Goal: Task Accomplishment & Management: Use online tool/utility

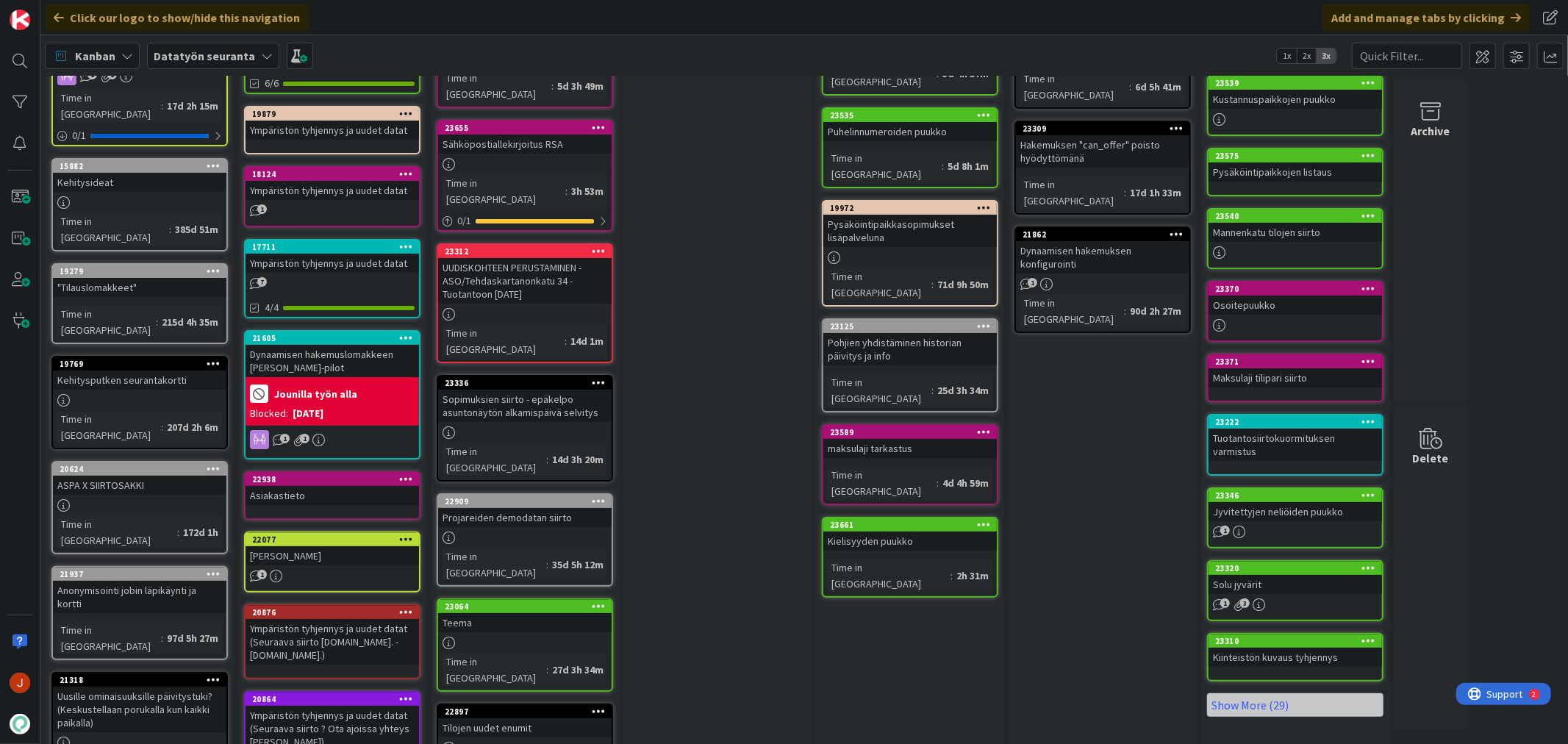
scroll to position [414, 0]
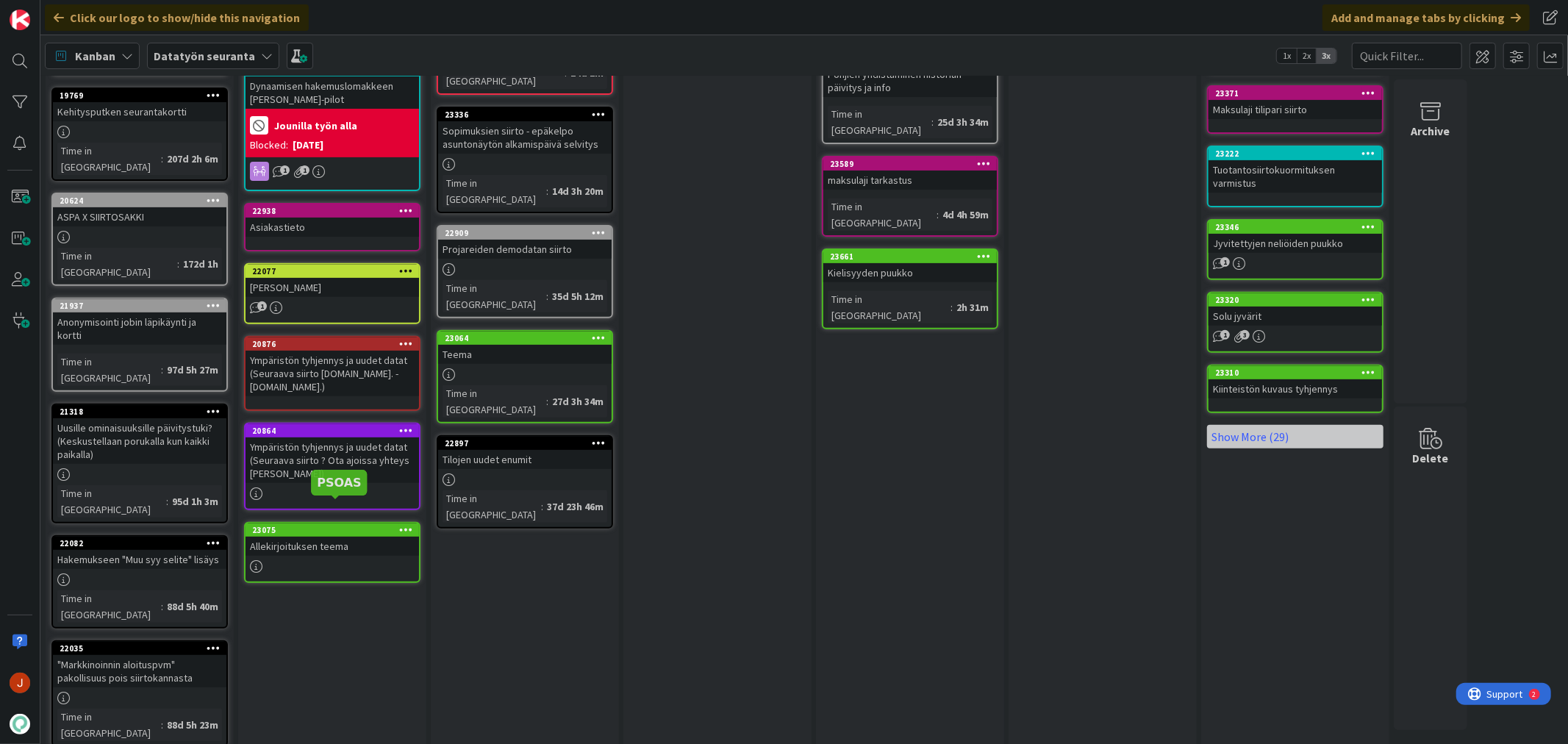
click at [356, 525] on div "23075" at bounding box center [336, 529] width 167 height 10
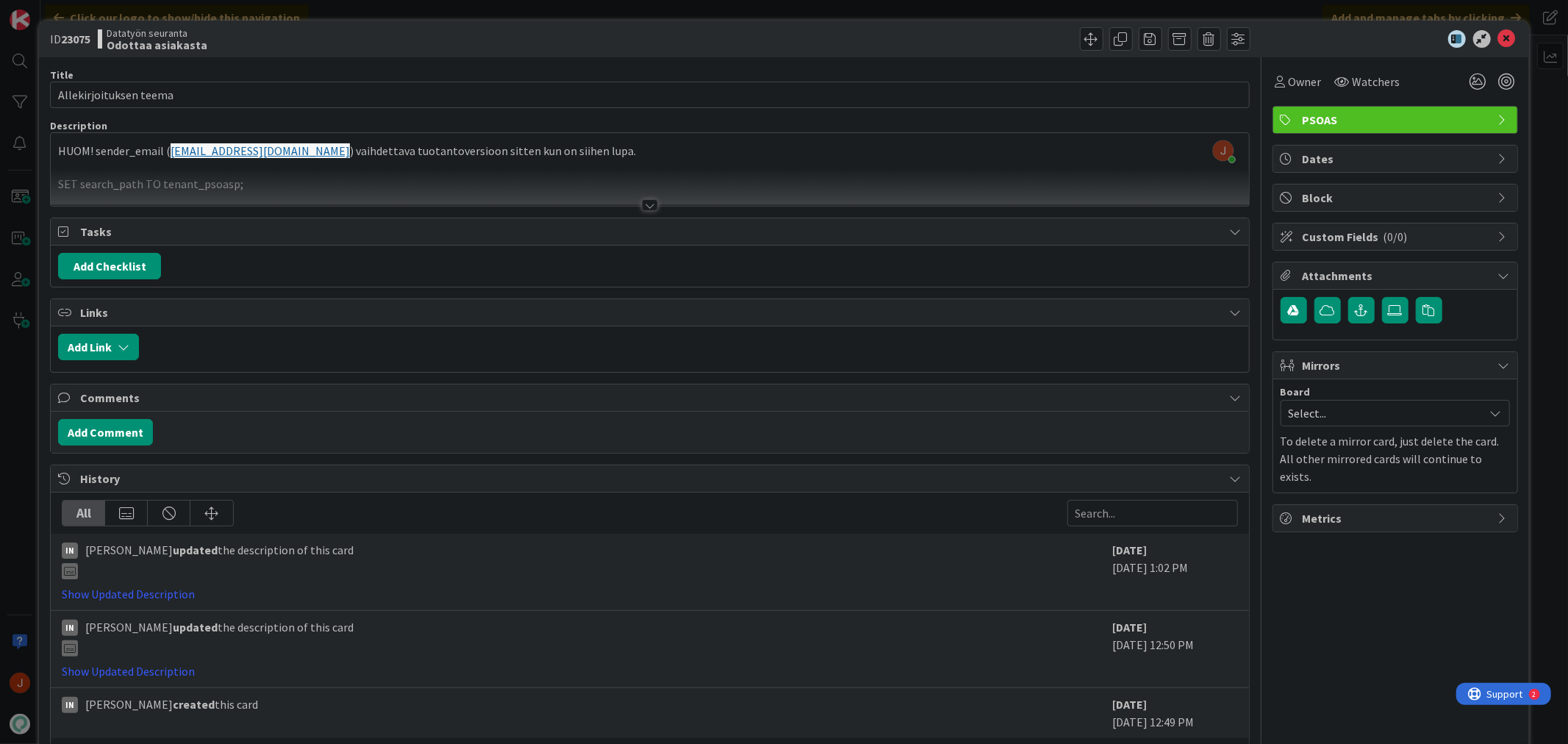
click at [474, 169] on div at bounding box center [649, 187] width 1198 height 38
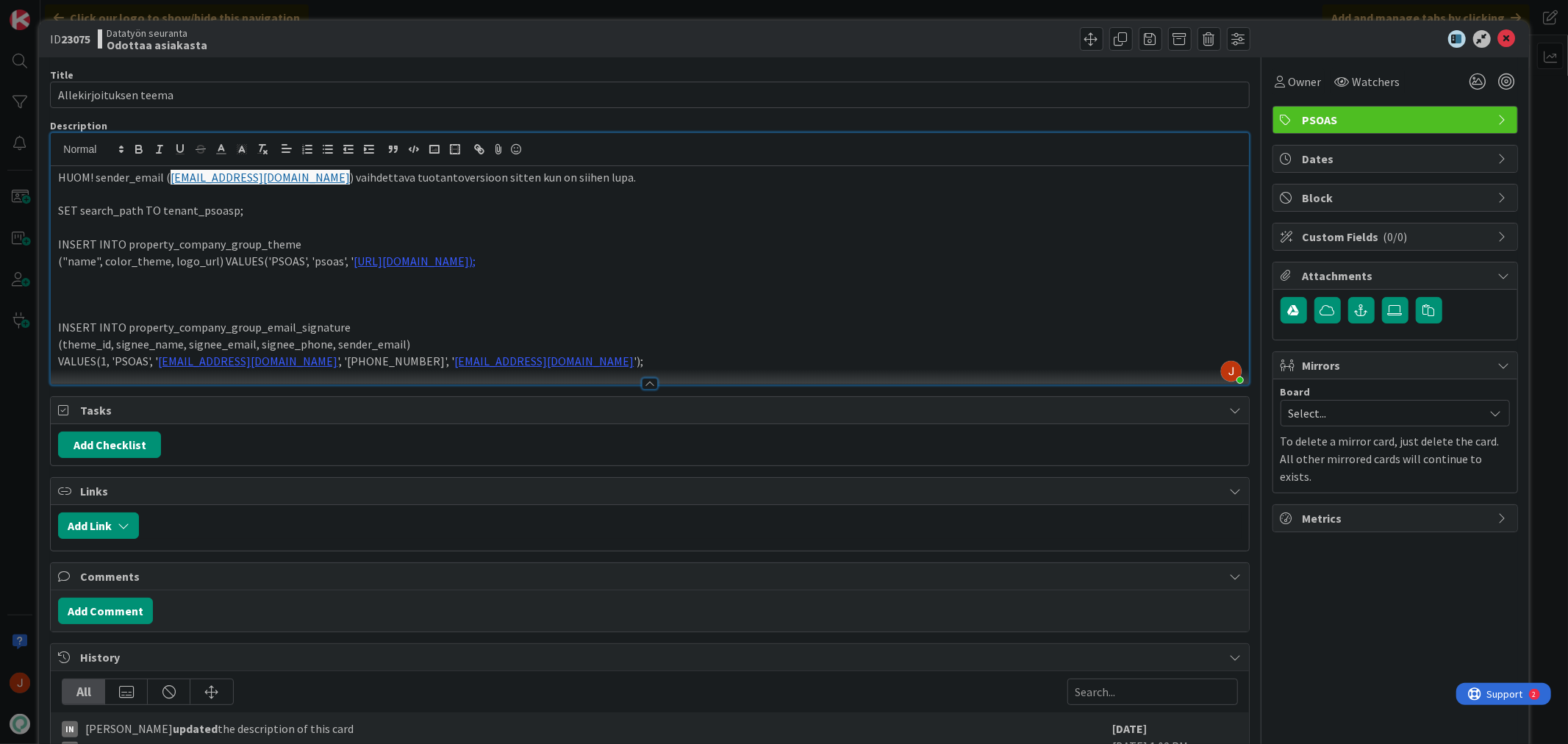
drag, startPoint x: 820, startPoint y: 254, endPoint x: 826, endPoint y: 280, distance: 26.7
click at [826, 280] on div "HUOM! sender_email ( [EMAIL_ADDRESS][DOMAIN_NAME] ) vaihdettava tuotantoversioo…" at bounding box center [649, 275] width 1198 height 219
click at [824, 264] on p "("name", color_theme, logo_url) VALUES('PSOAS', 'psoas', ' [URL][DOMAIN_NAME]);" at bounding box center [649, 261] width 1183 height 17
click at [824, 267] on p "("name", color_theme, logo_url) VALUES('PSOAS', 'psoas', ' [URL][DOMAIN_NAME]);" at bounding box center [649, 261] width 1183 height 17
click at [1498, 34] on icon at bounding box center [1507, 39] width 18 height 18
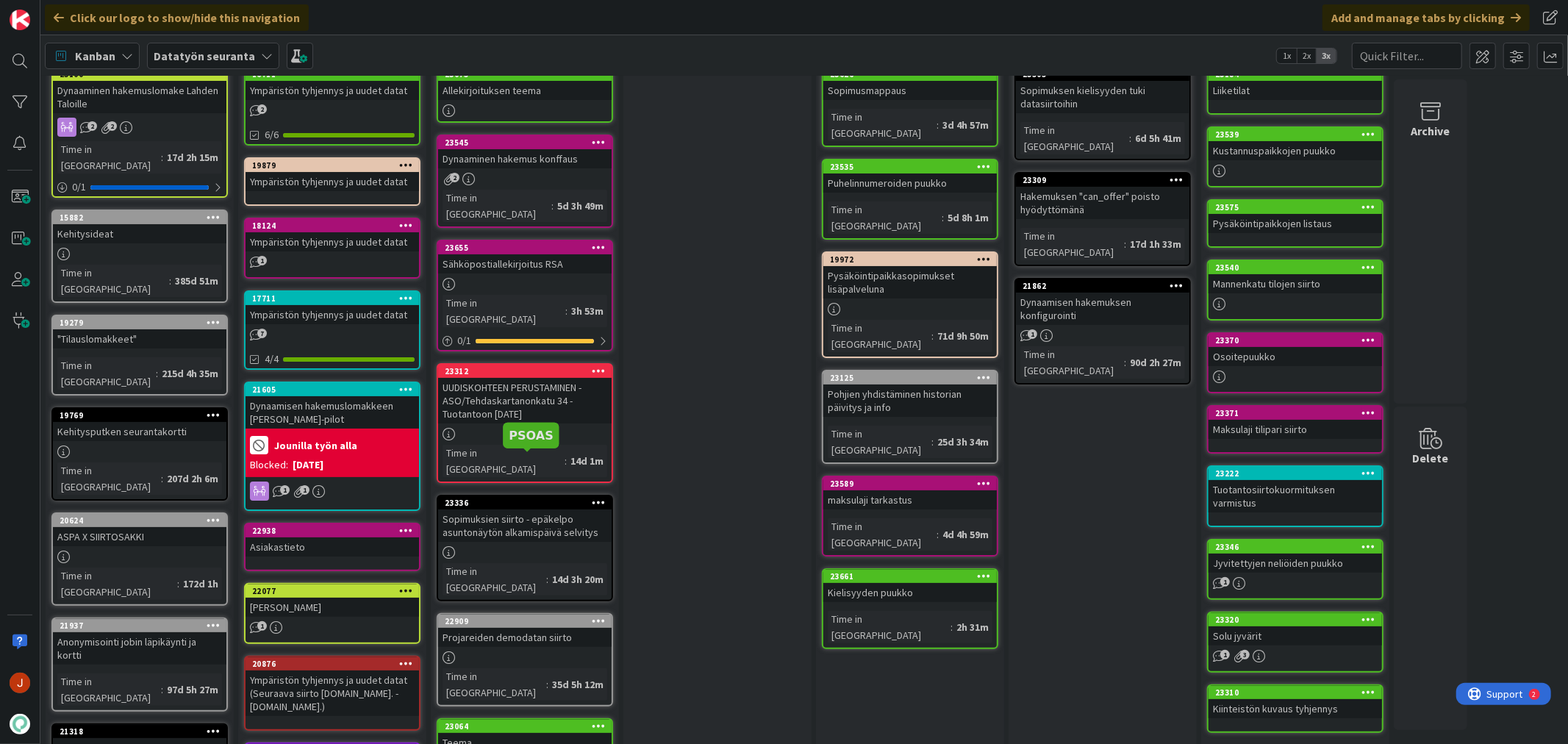
scroll to position [82, 0]
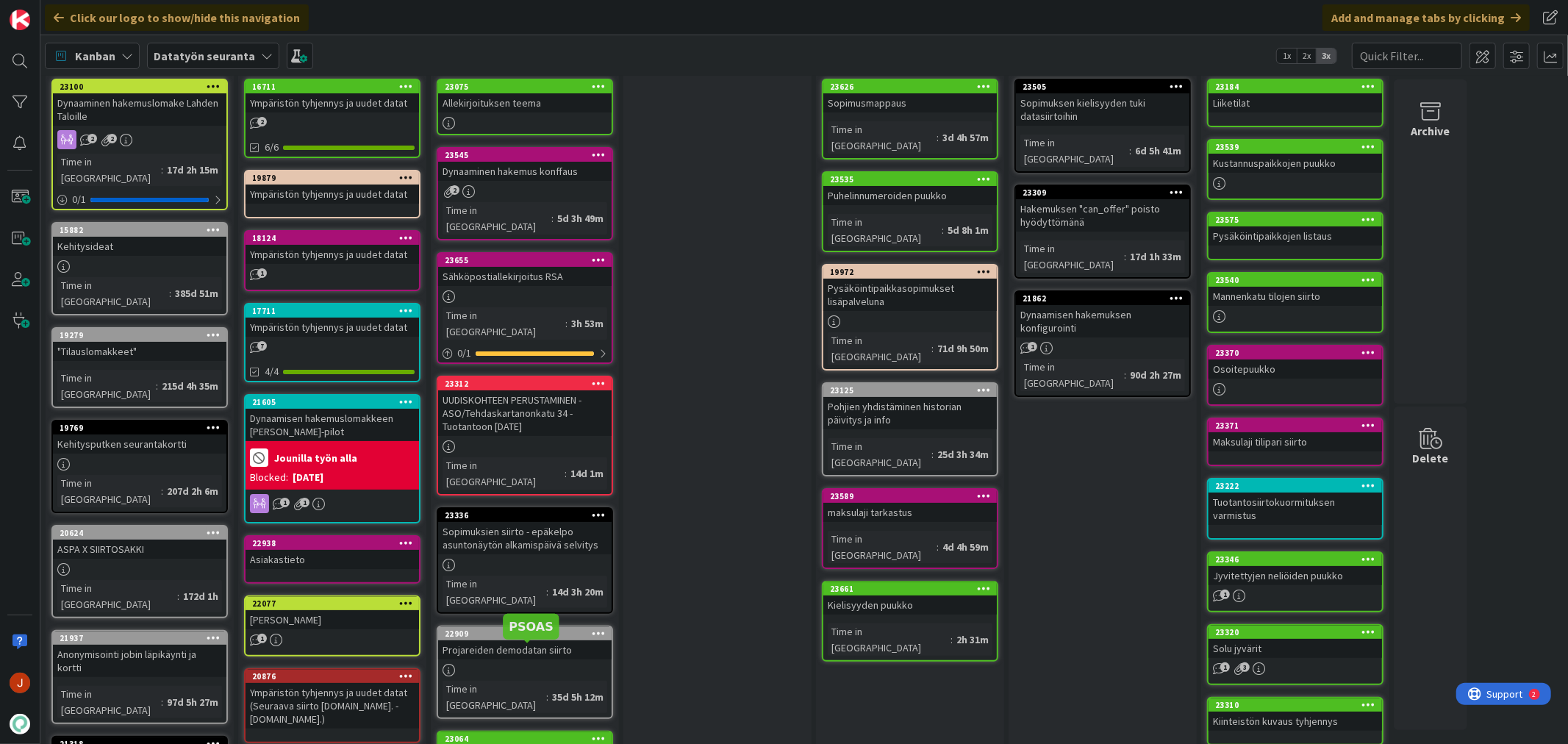
click at [567, 734] on div "23064" at bounding box center [528, 738] width 167 height 10
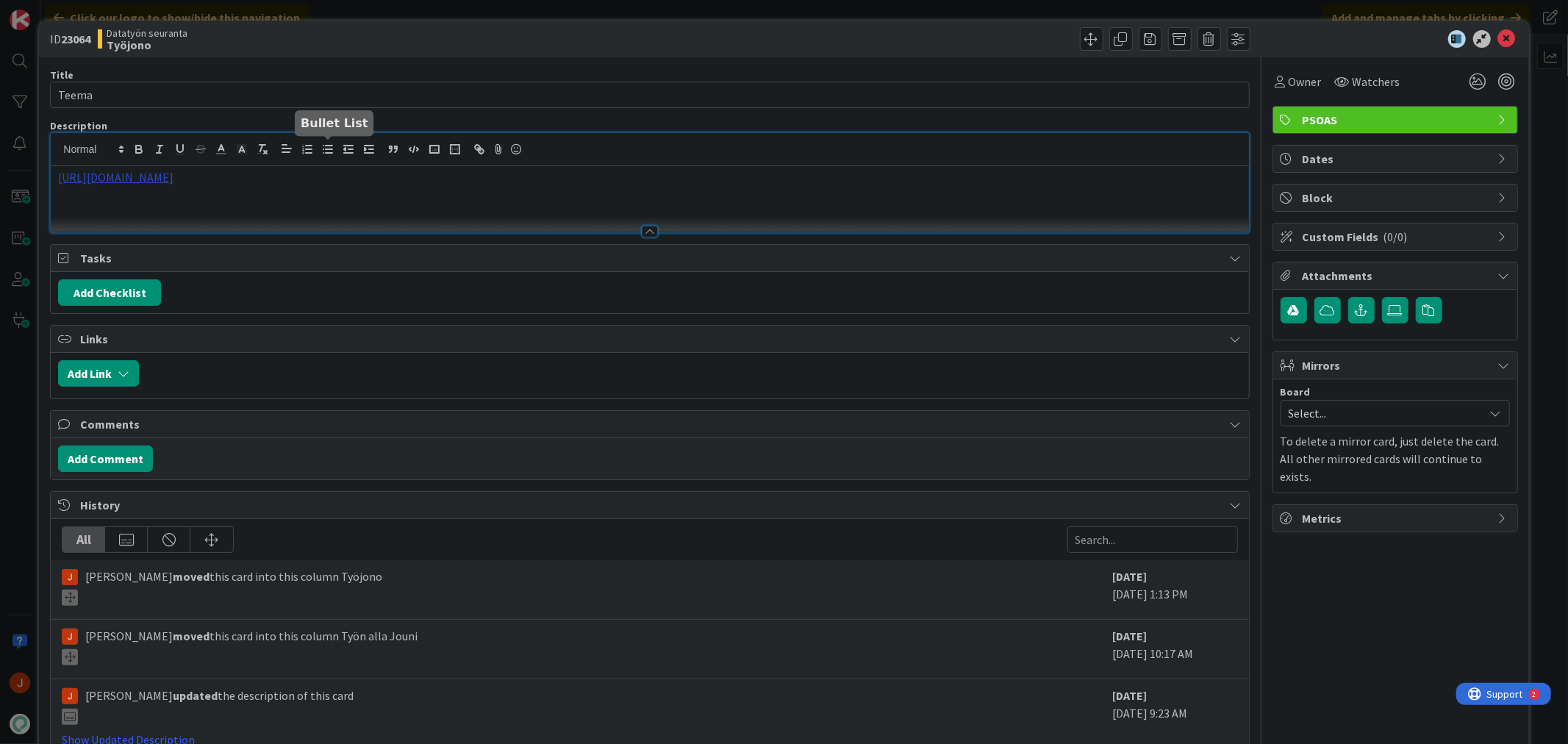
click at [335, 149] on div "[URL][DOMAIN_NAME]" at bounding box center [649, 183] width 1198 height 99
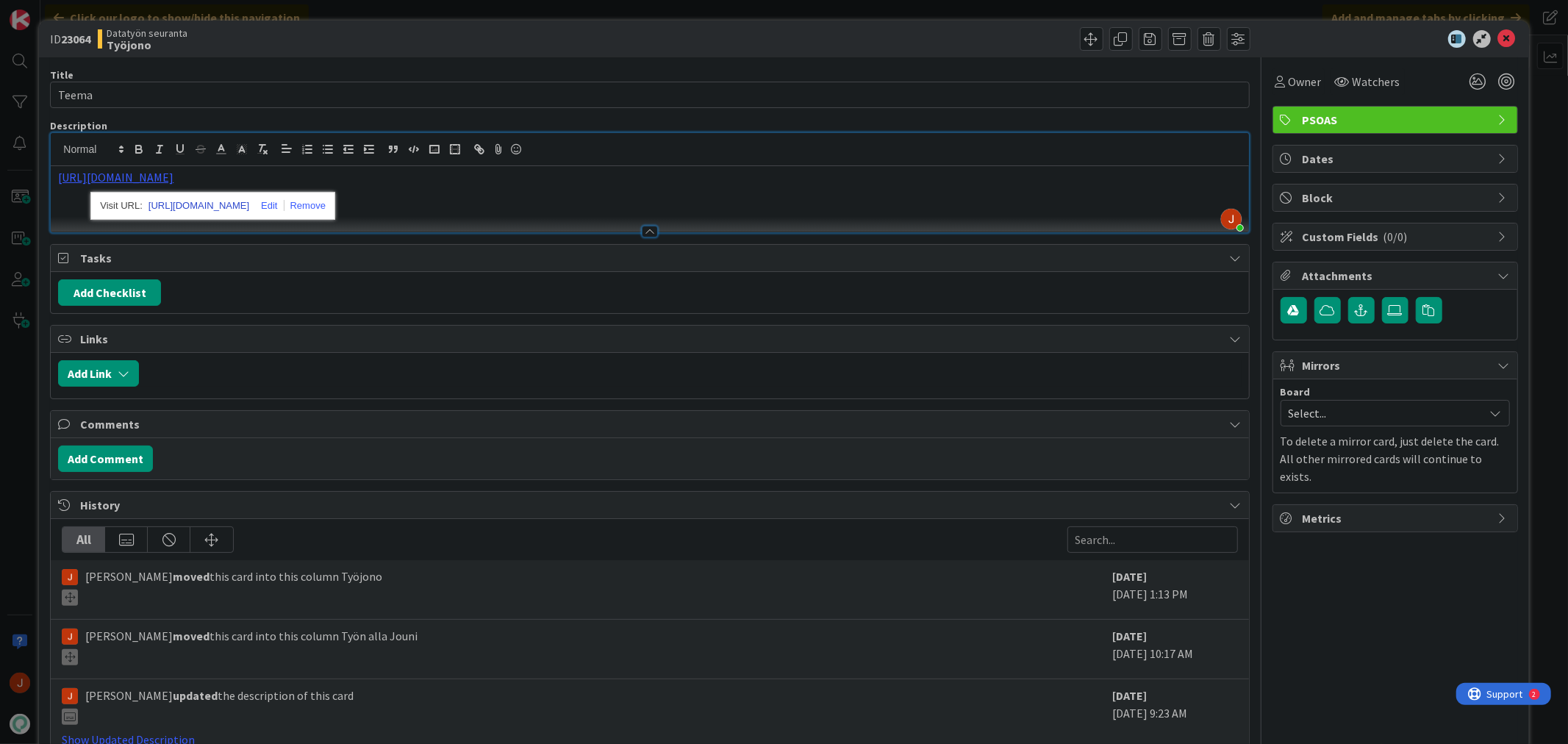
click at [208, 206] on link "[URL][DOMAIN_NAME]" at bounding box center [199, 206] width 101 height 19
click at [1498, 40] on icon at bounding box center [1507, 39] width 18 height 18
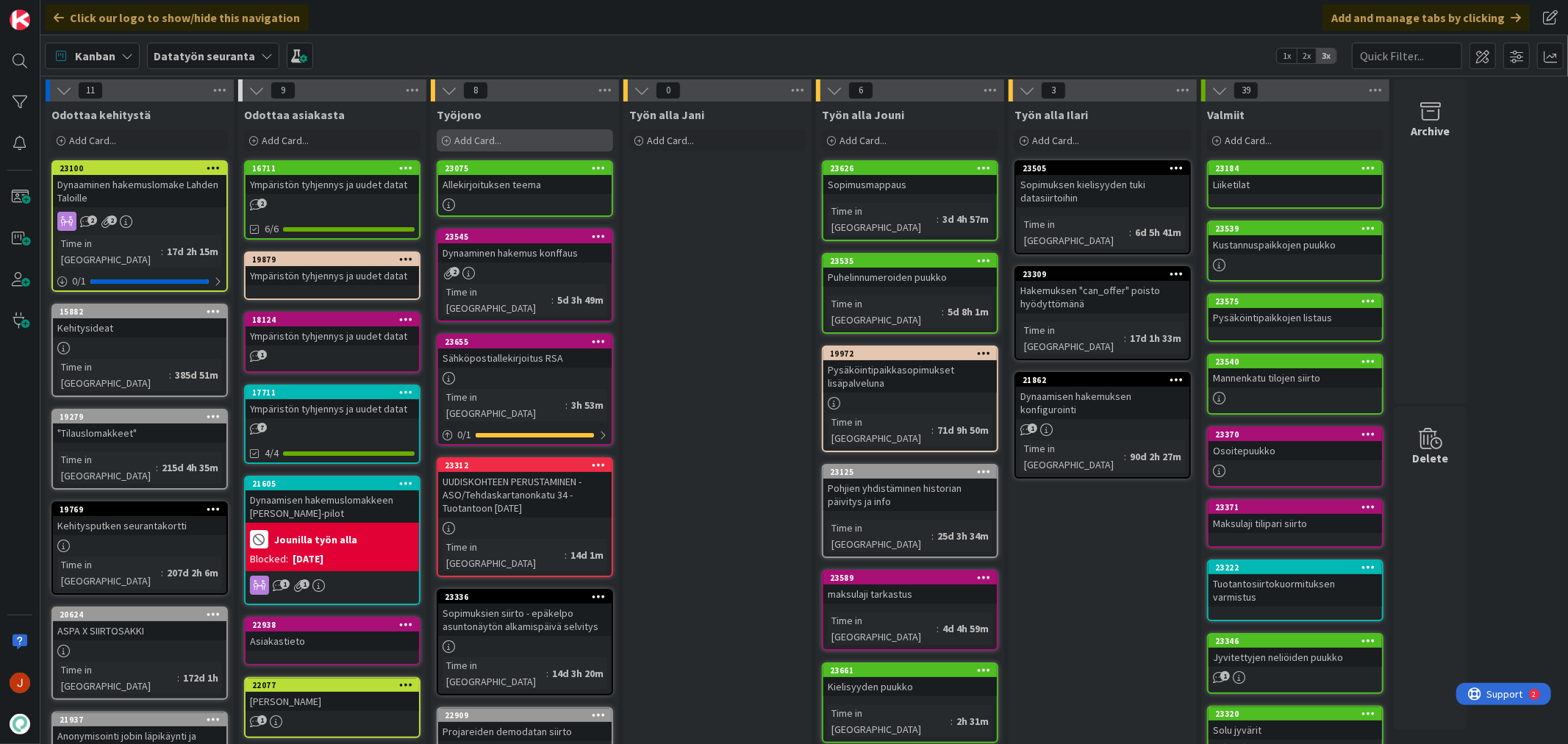
click at [522, 138] on div "Add Card..." at bounding box center [525, 140] width 176 height 22
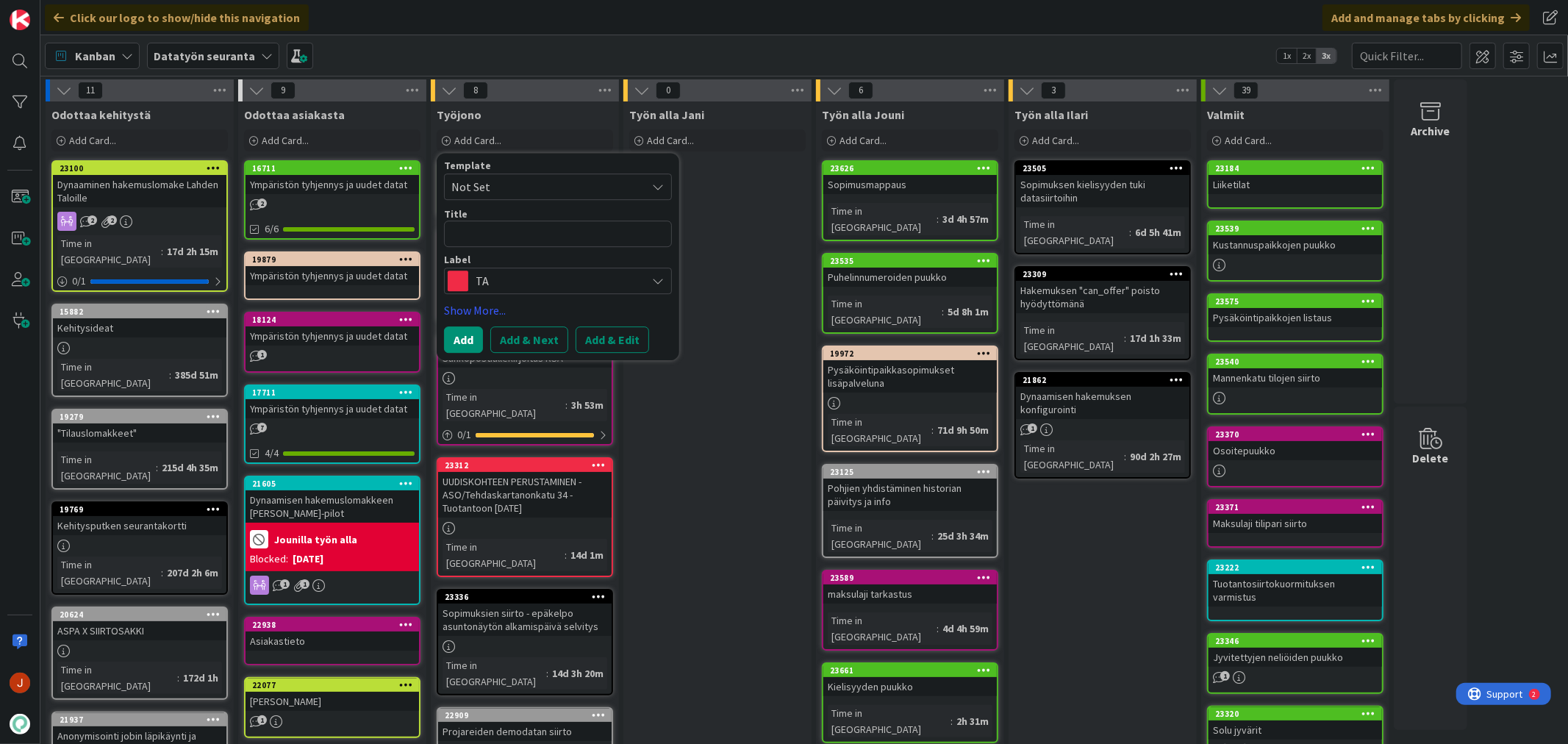
click at [513, 219] on div "Title 0 / 128" at bounding box center [558, 214] width 228 height 14
click at [503, 276] on span "TA" at bounding box center [558, 281] width 163 height 21
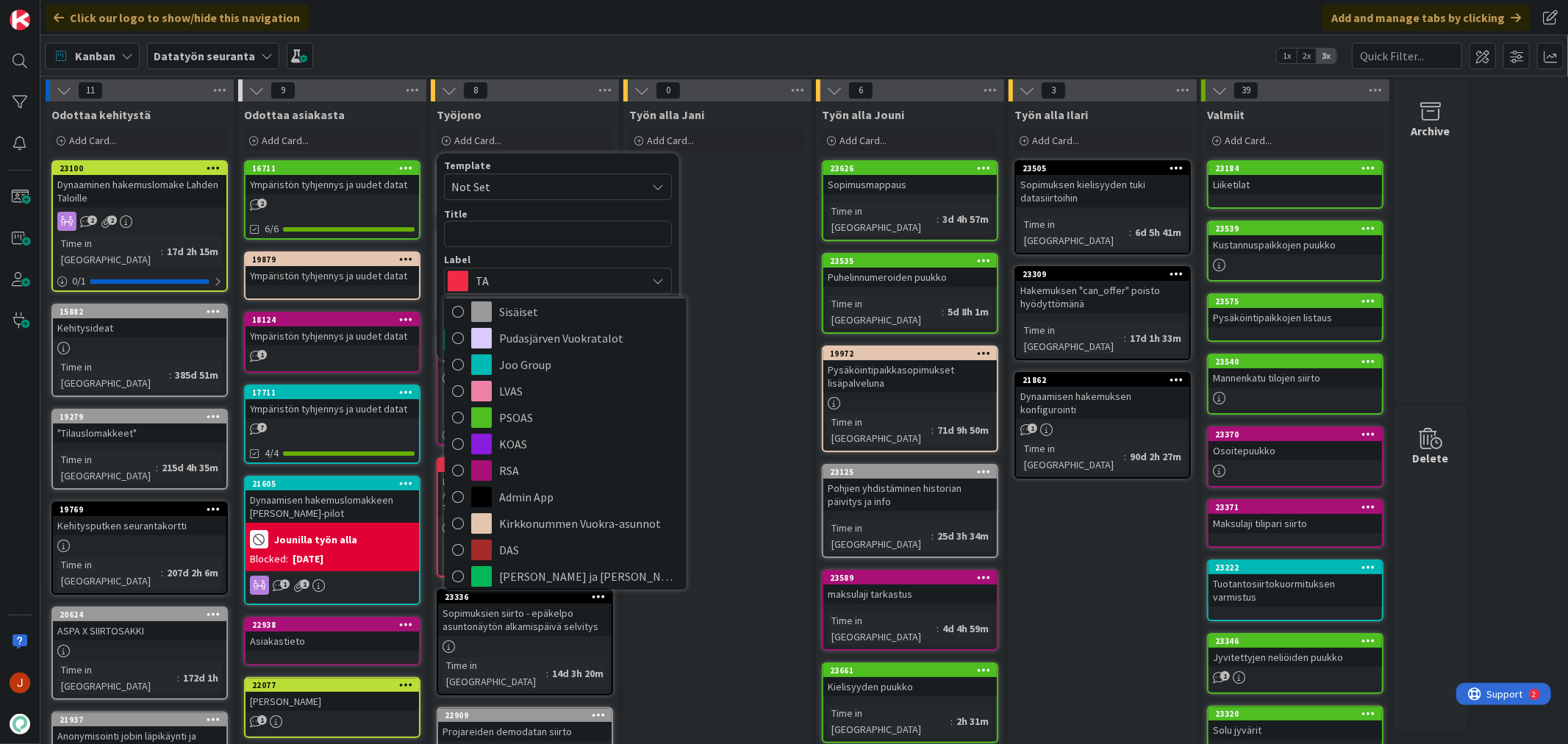
scroll to position [174, 0]
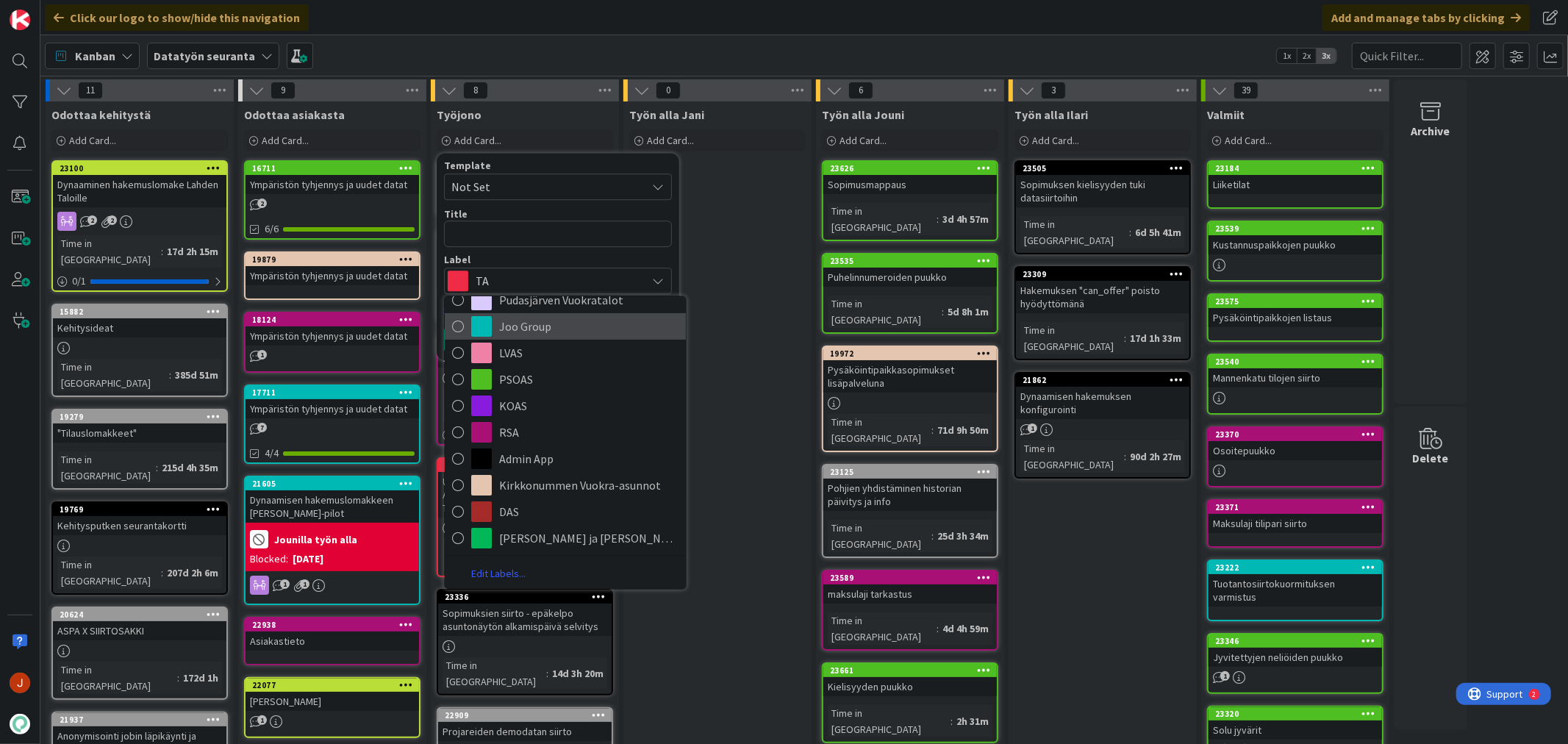
click at [535, 321] on span "Joo Group" at bounding box center [589, 327] width 179 height 22
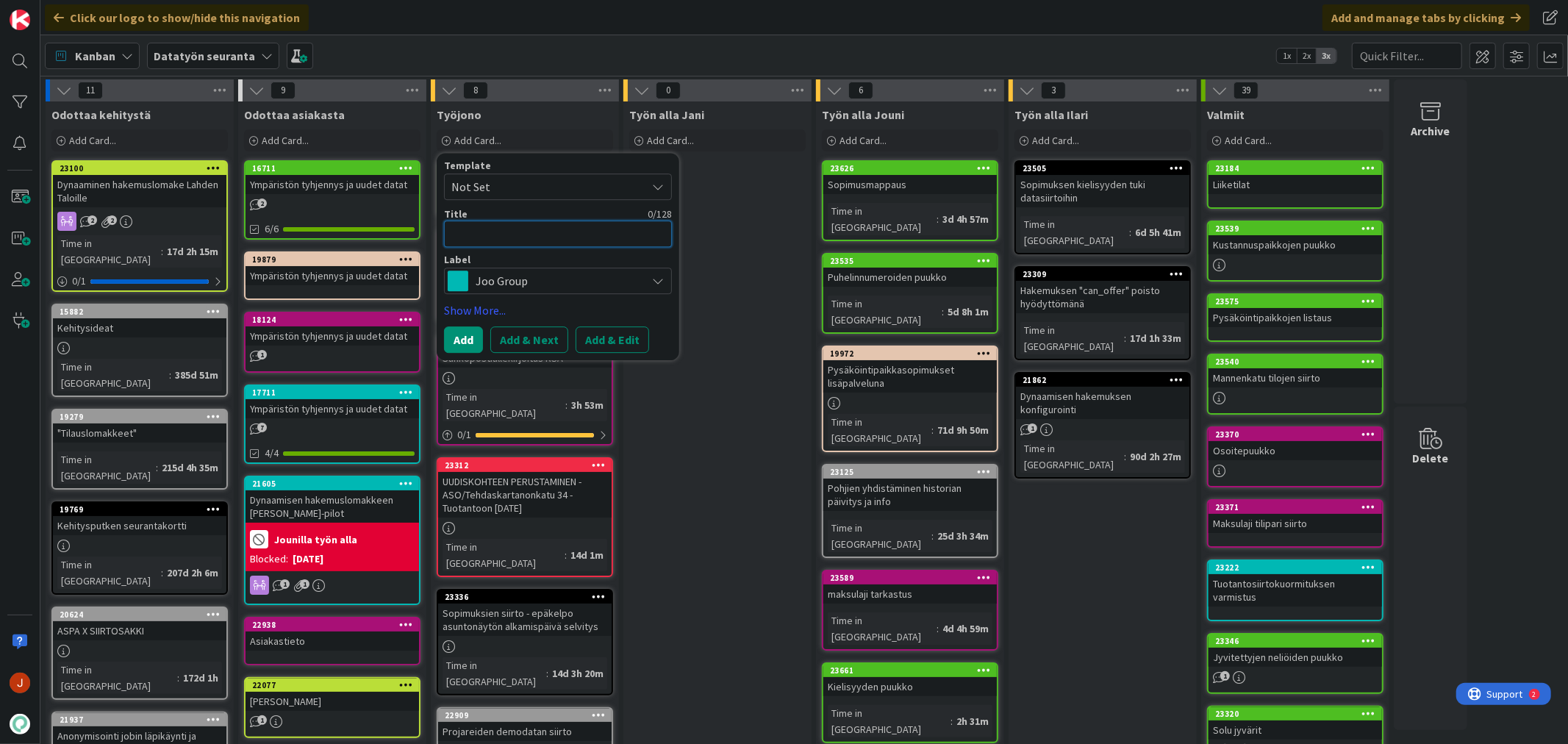
click at [512, 236] on textarea at bounding box center [558, 233] width 228 height 26
type textarea "x"
type textarea "Ve"
type textarea "x"
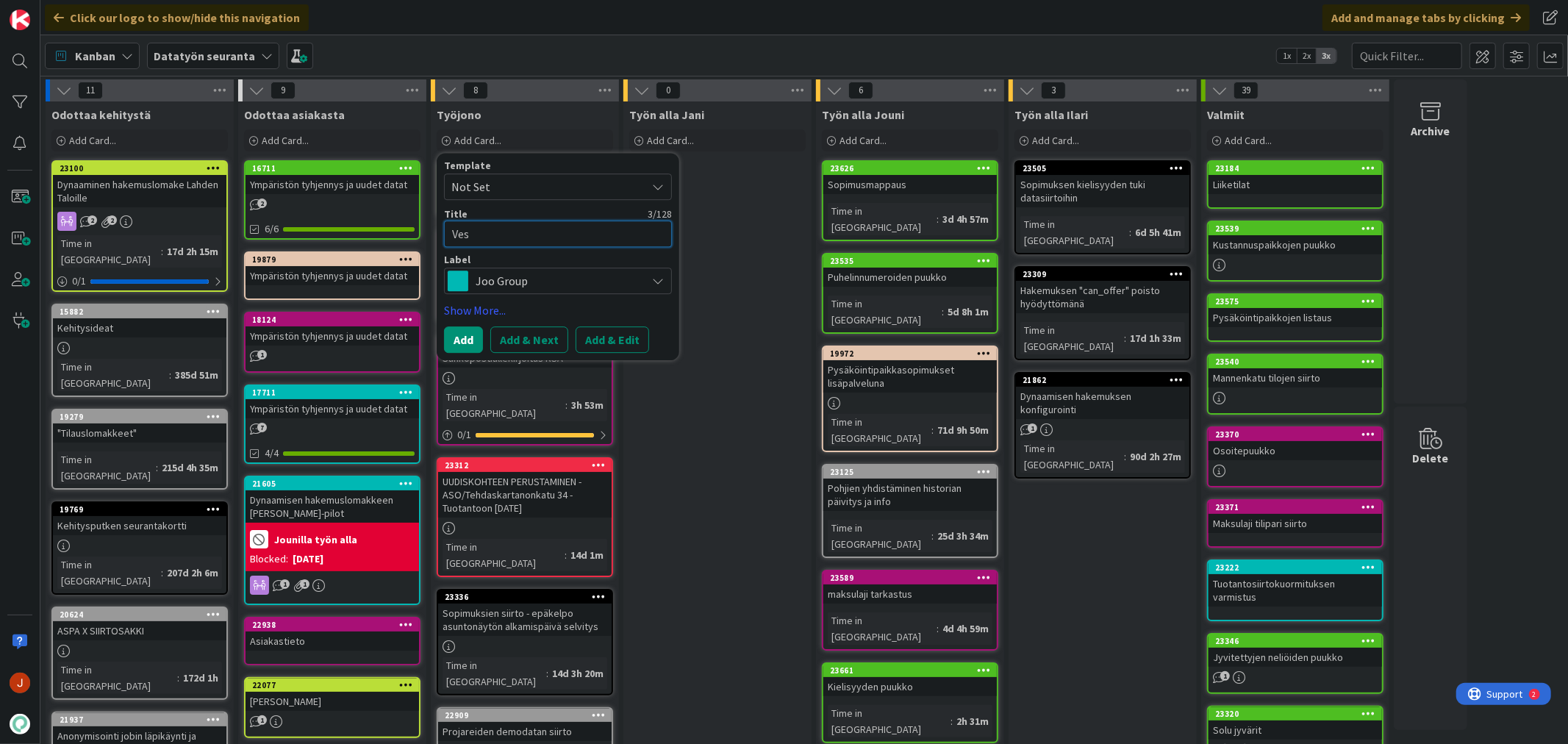
type textarea "Vesi"
type textarea "x"
type textarea "Vesim"
type textarea "x"
type textarea "Vesimi"
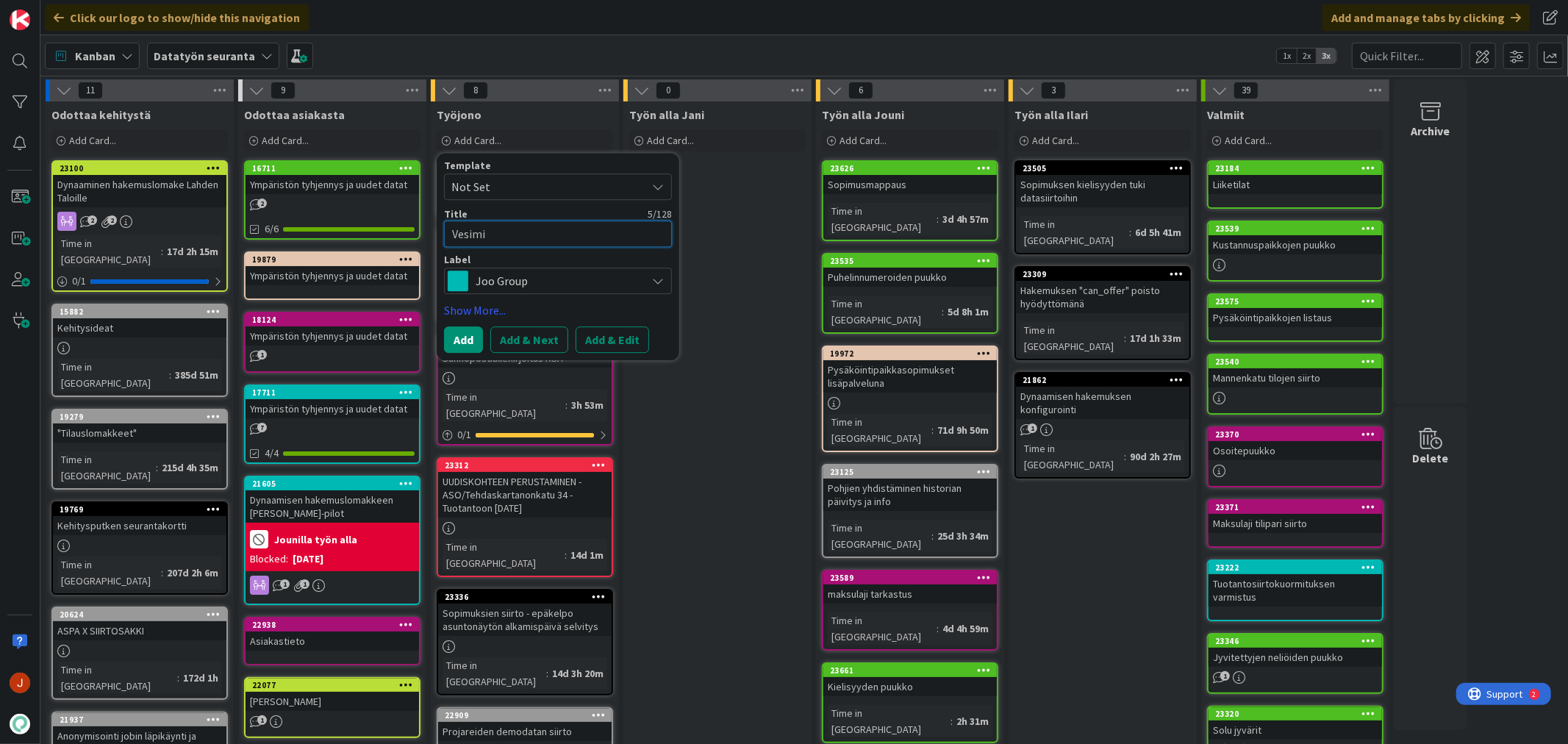
type textarea "x"
type textarea "Vesimit"
type textarea "x"
type textarea "Vesimitt"
type textarea "x"
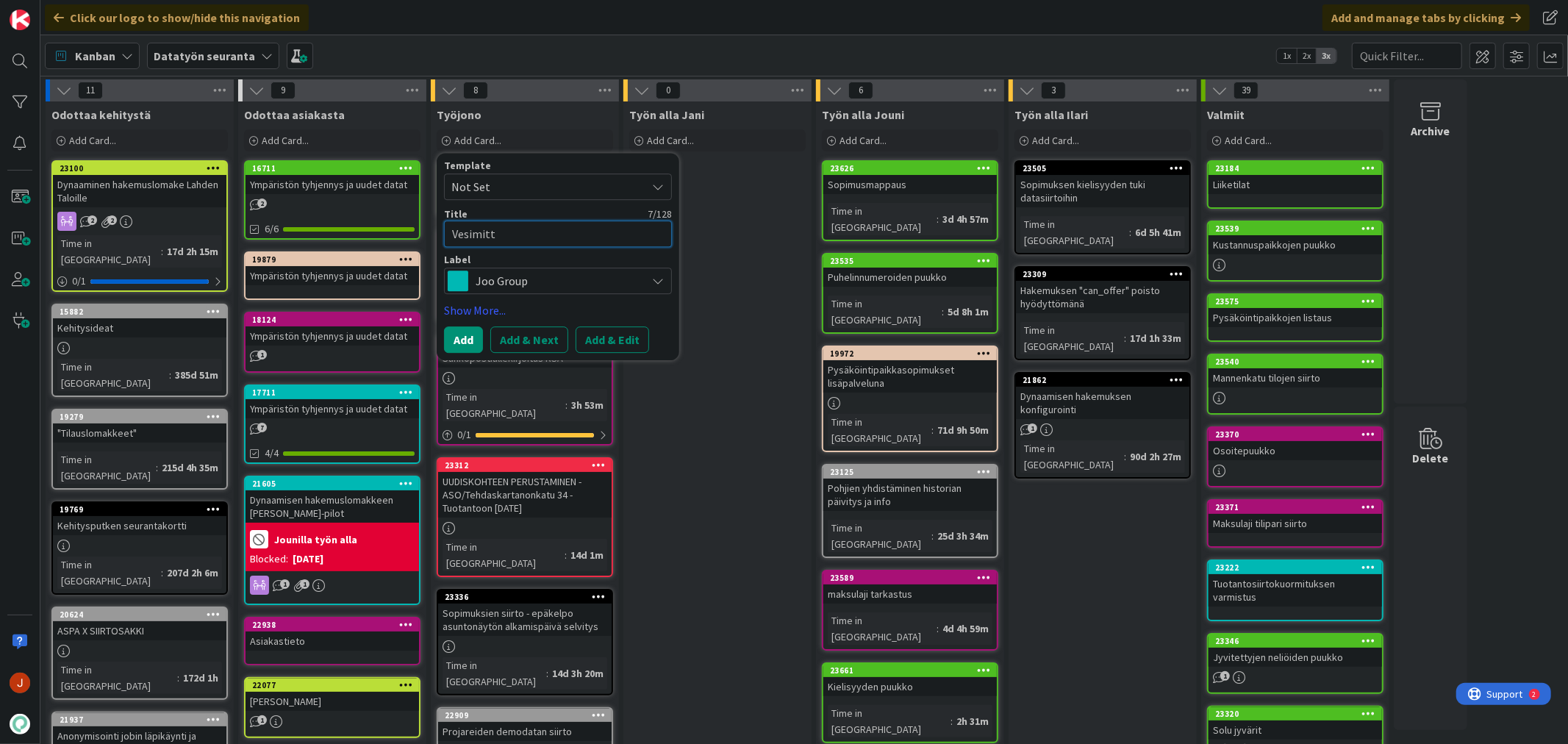
type textarea "Vesimitta"
type textarea "x"
type textarea "Vesimittar"
type textarea "x"
type textarea "Vesimittari"
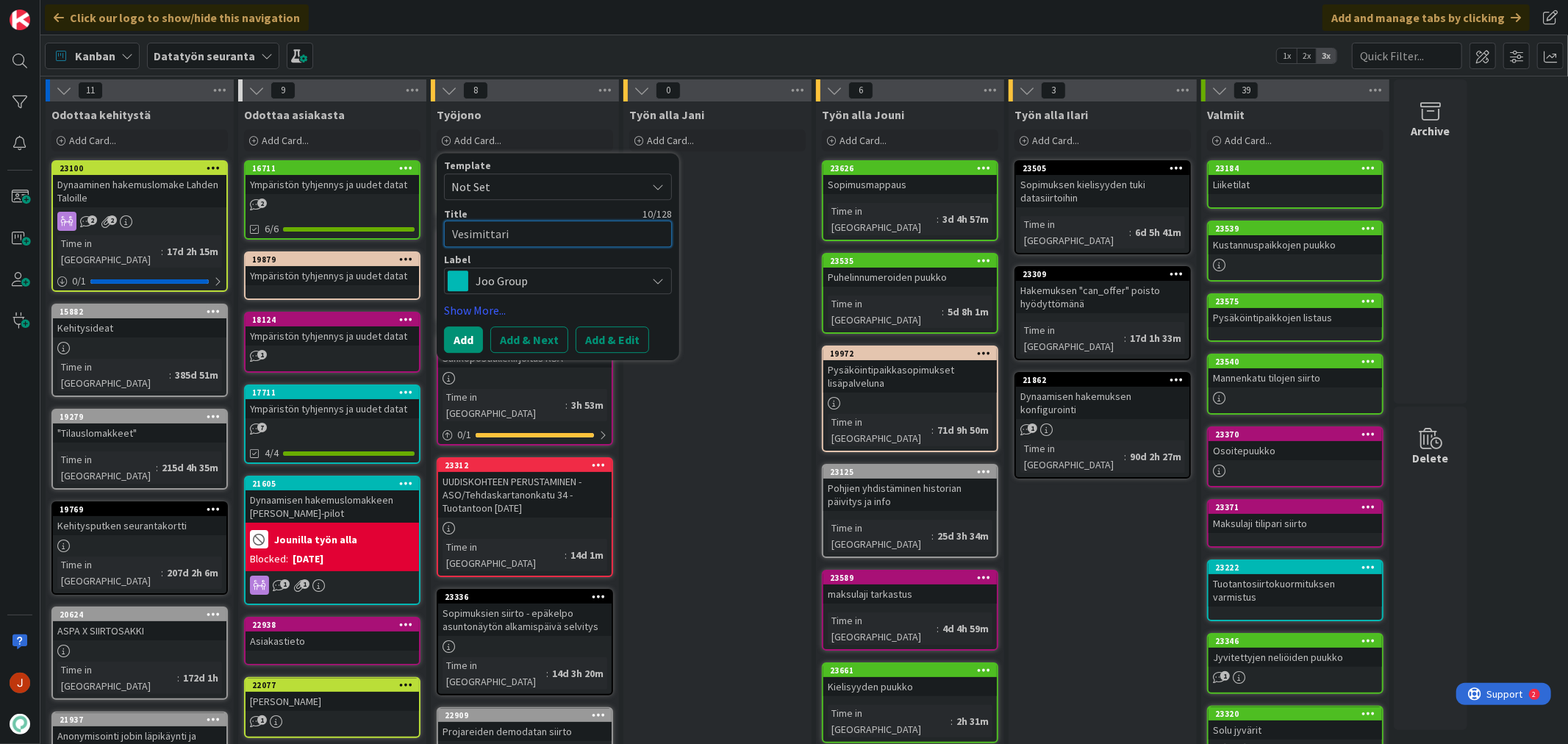
type textarea "x"
type textarea "Vesimittari"
type textarea "x"
type textarea "Vesimittari s"
type textarea "x"
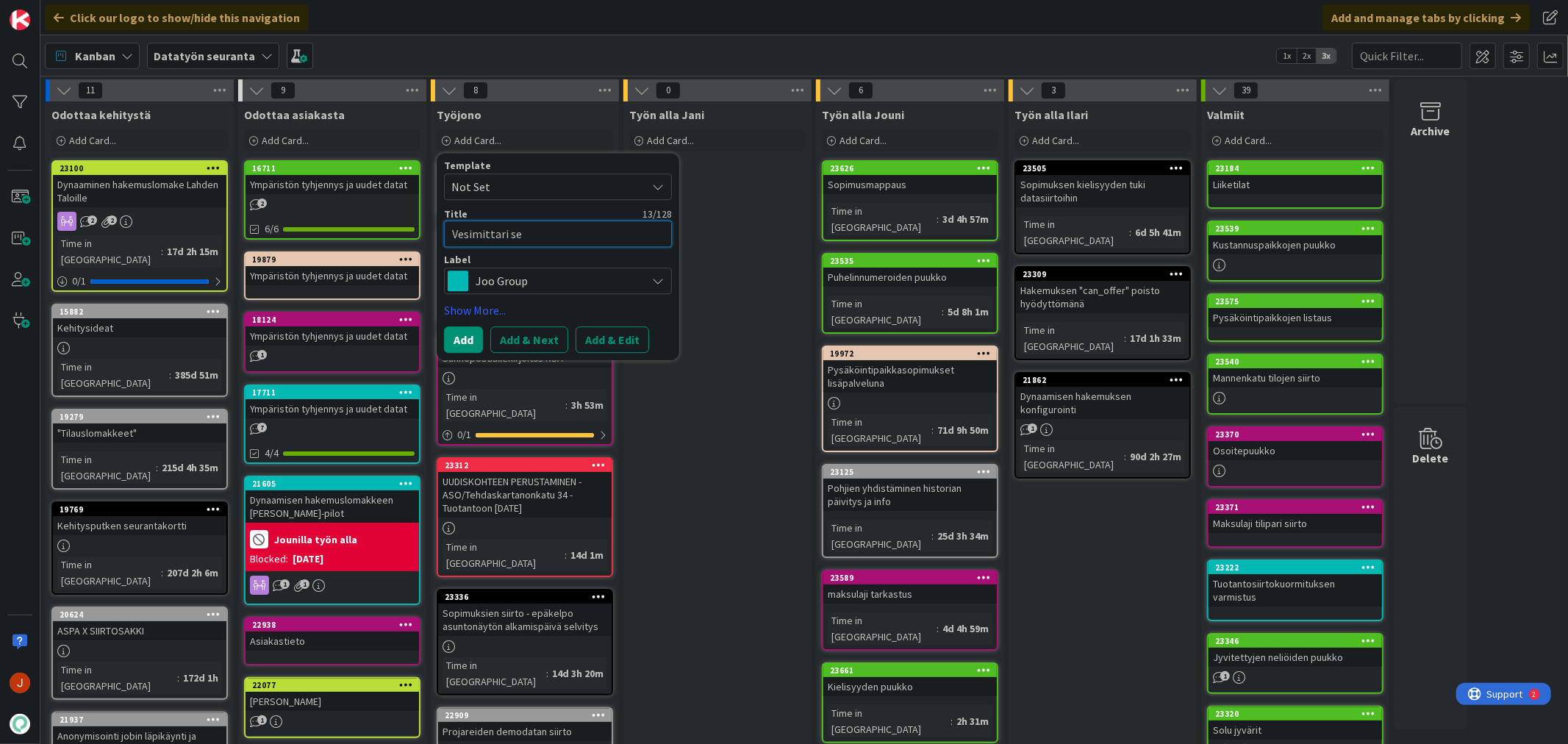
type textarea "Vesimittari sel"
type textarea "x"
type textarea "Vesimittari selv"
type textarea "x"
type textarea "Vesimittari selvi"
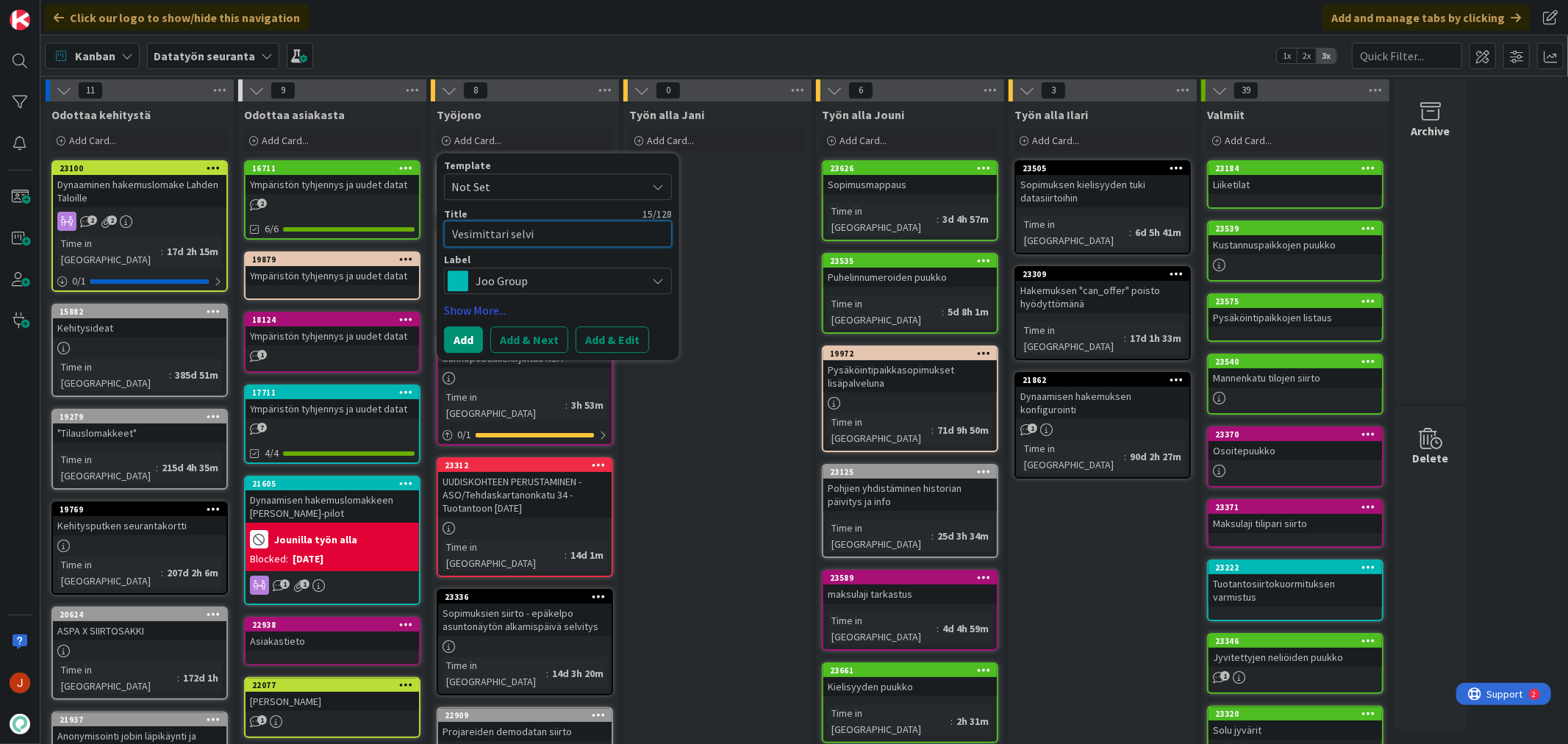
type textarea "x"
type textarea "Vesimittari selvit"
type textarea "x"
type textarea "Vesimittari selvity"
type textarea "x"
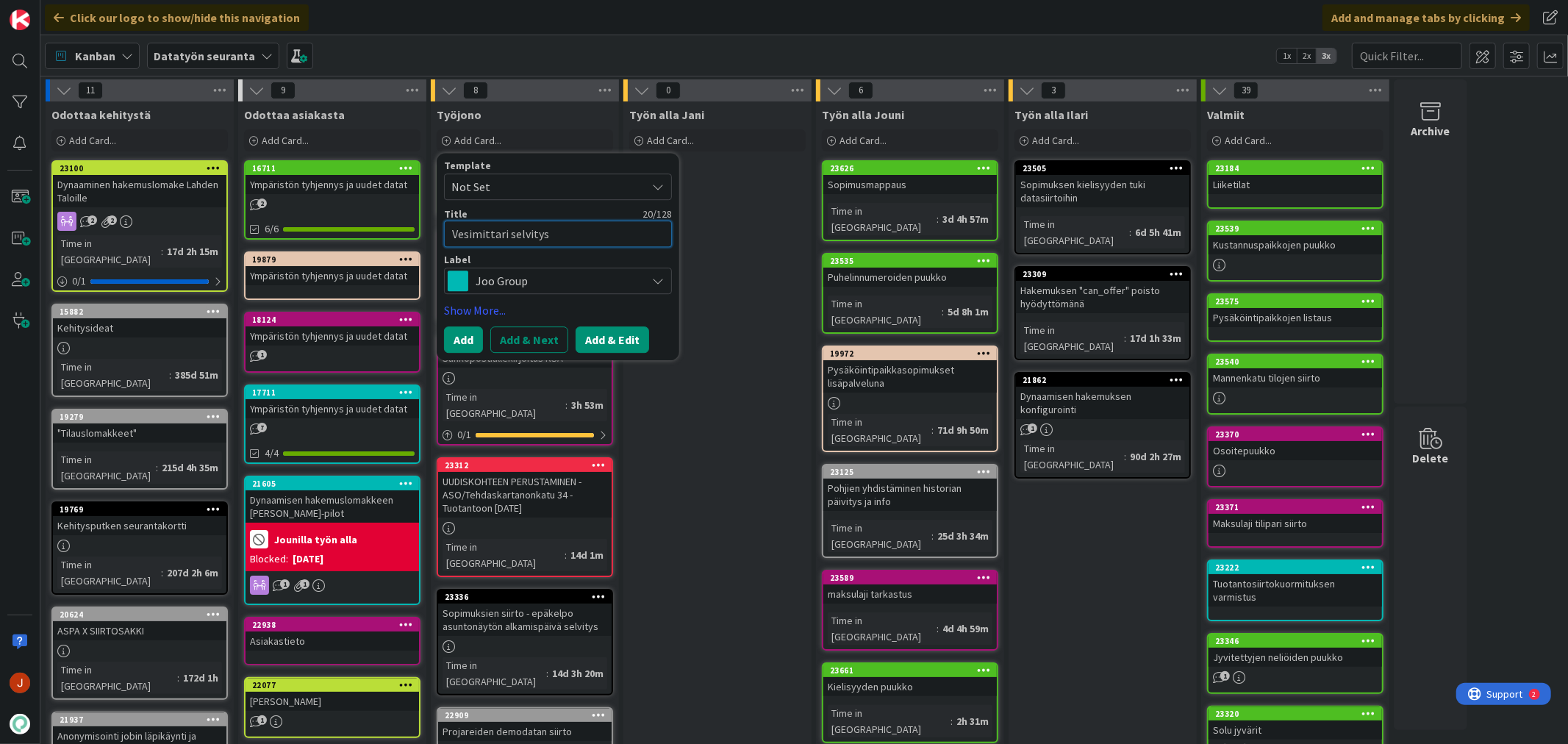
type textarea "Vesimittari selvitys"
click at [621, 334] on button "Add & Edit" at bounding box center [612, 339] width 74 height 26
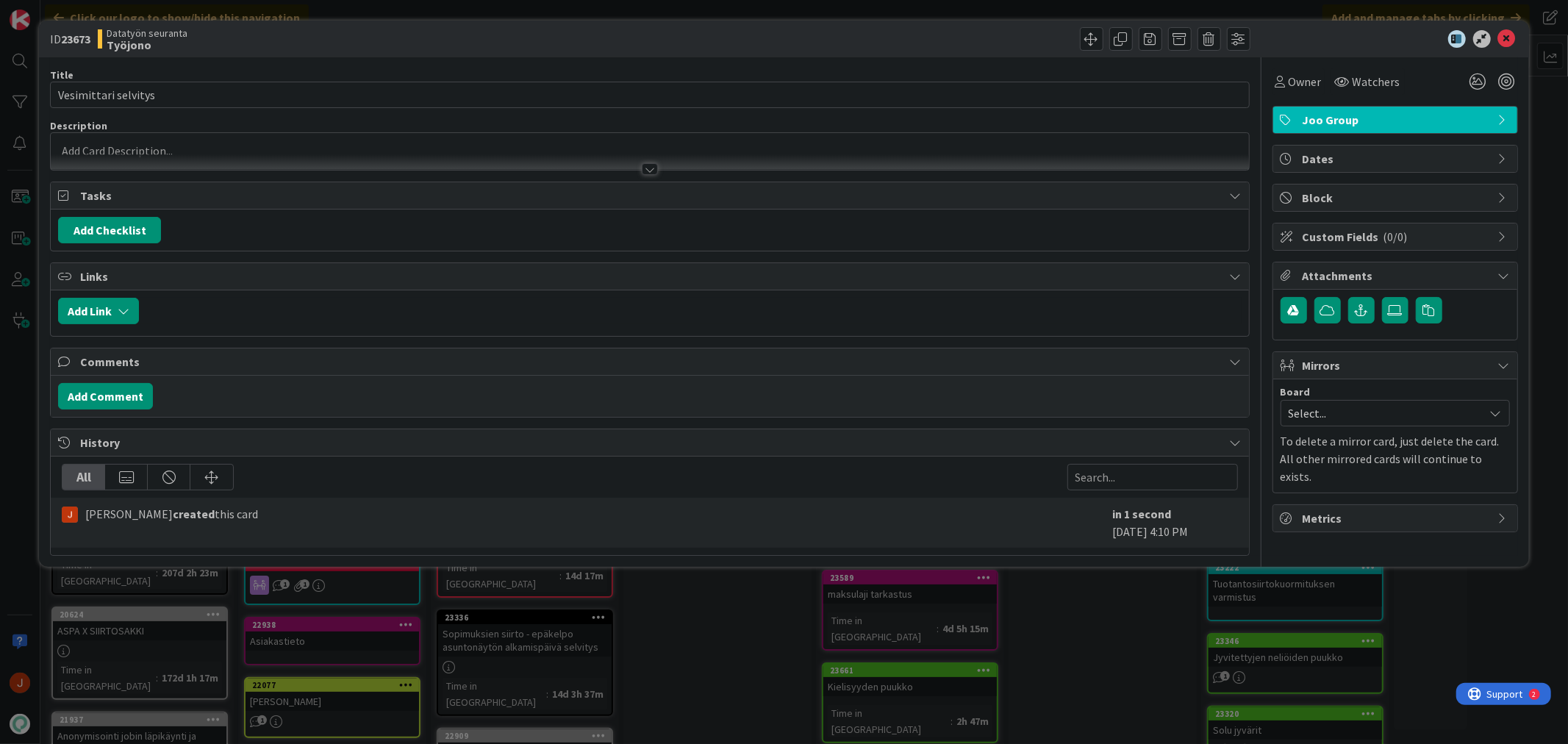
click at [314, 150] on div at bounding box center [649, 151] width 1198 height 37
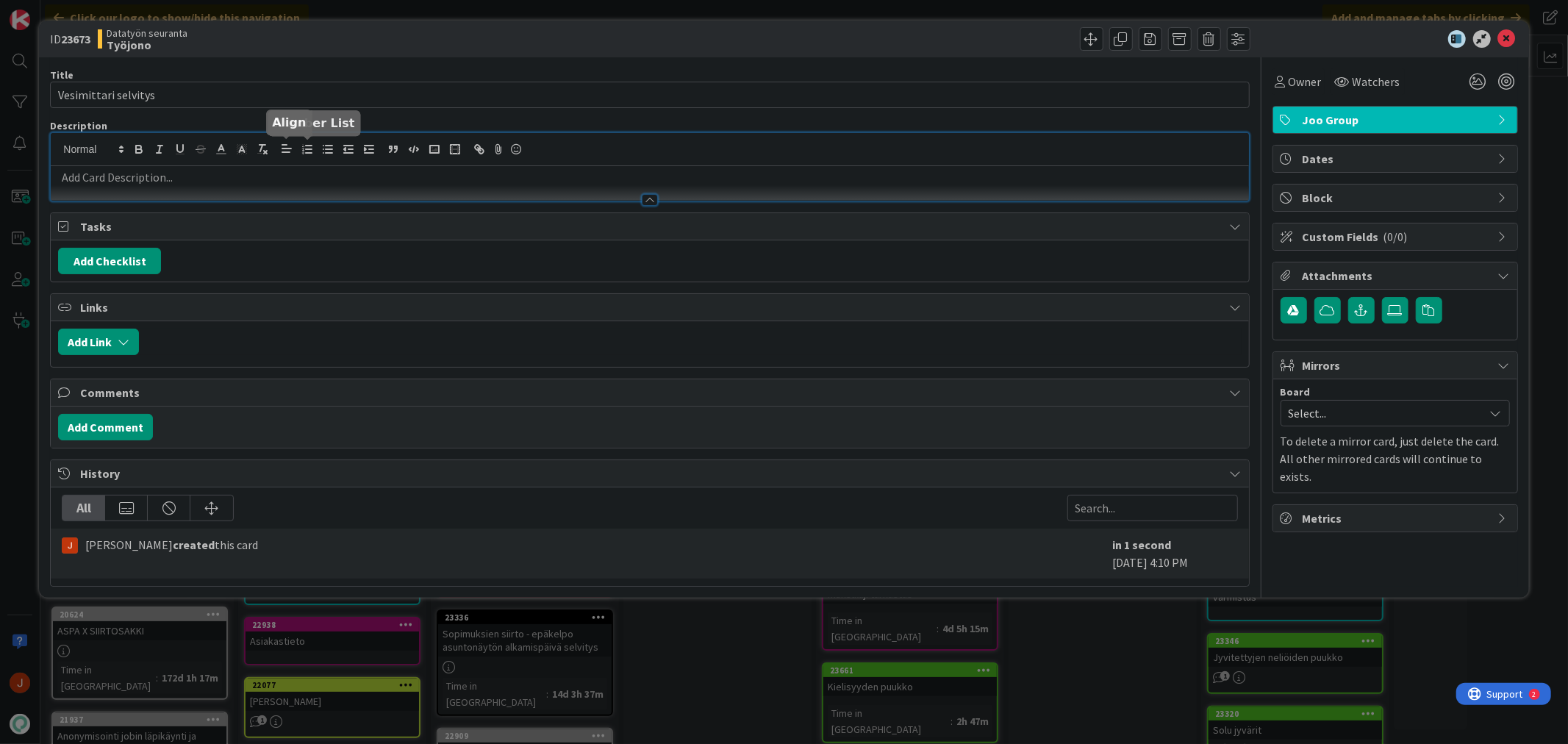
click at [222, 174] on p at bounding box center [649, 177] width 1183 height 17
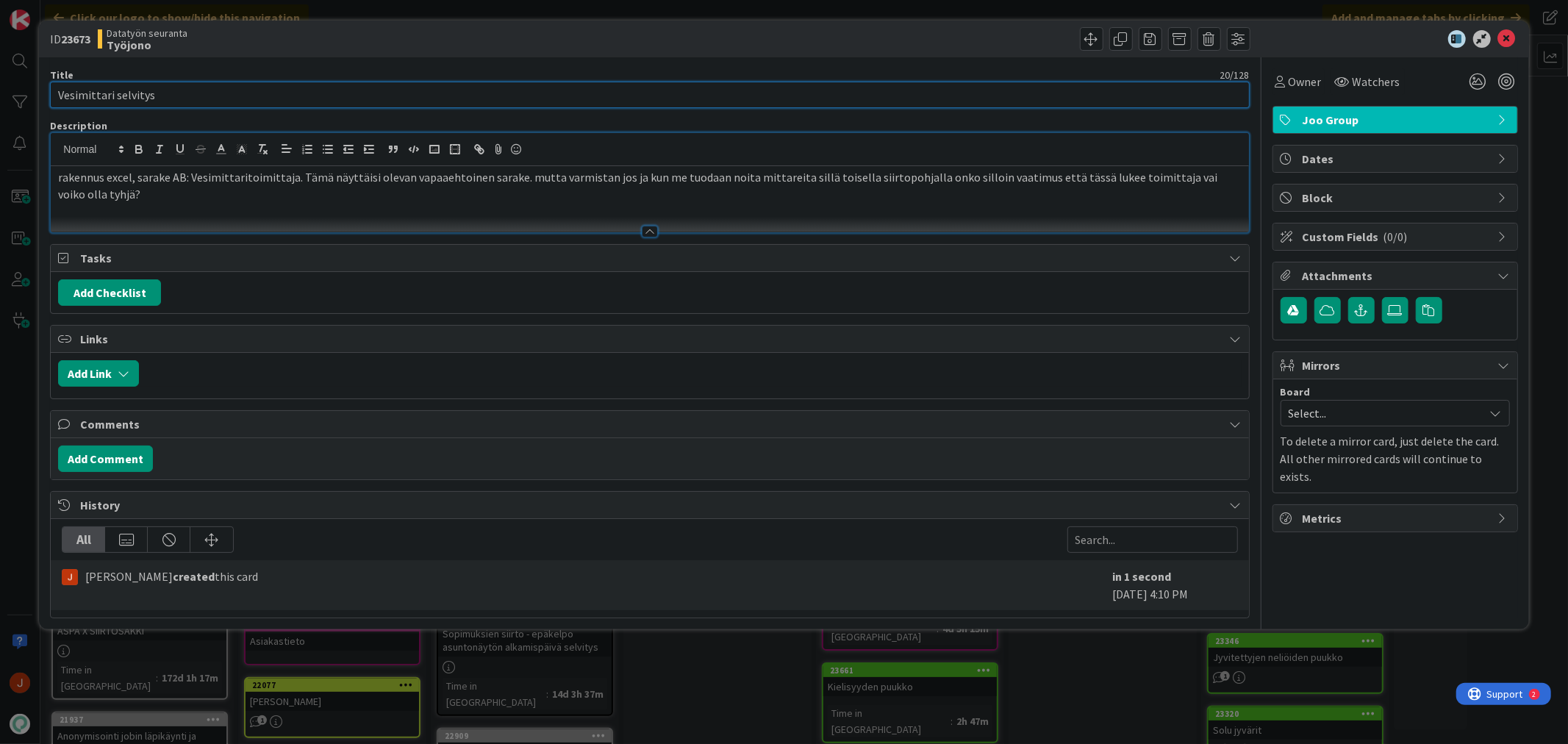
click at [200, 102] on input "Vesimittari selvitys" at bounding box center [649, 95] width 1199 height 26
type input "Vesimittari"
type input "Vesitoimittajan selvitys rakennukset siirtopohjassa"
click at [1498, 33] on icon at bounding box center [1507, 39] width 18 height 18
